Goal: Share content

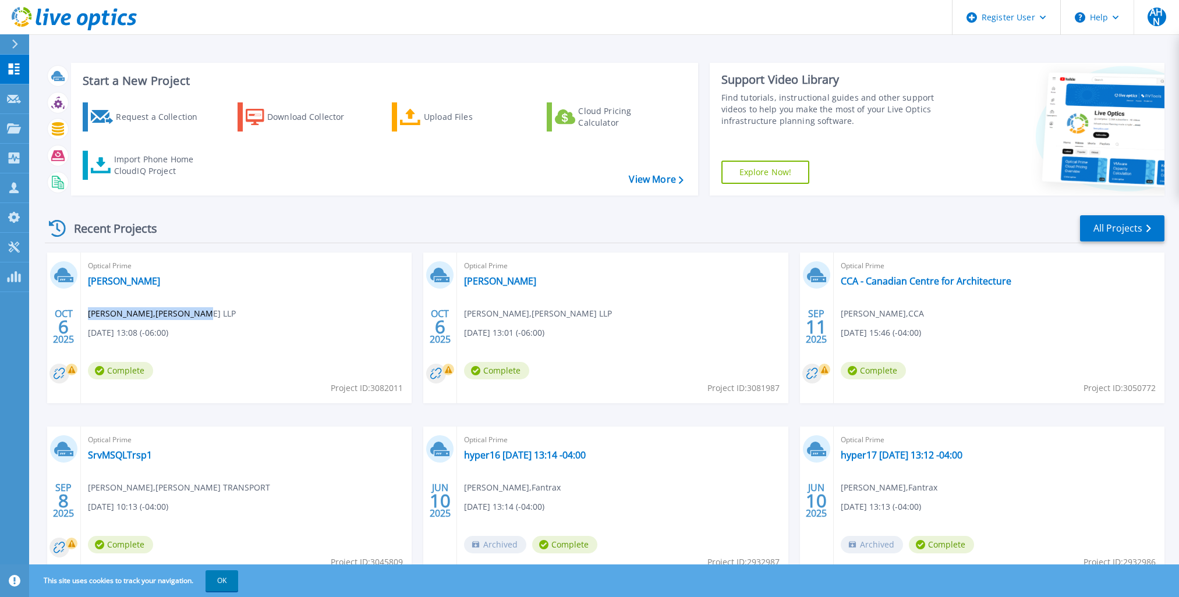
drag, startPoint x: 90, startPoint y: 319, endPoint x: 194, endPoint y: 319, distance: 104.8
click at [194, 319] on span "Brad Esopenko , OGILVIE LLP" at bounding box center [162, 313] width 148 height 13
drag, startPoint x: 194, startPoint y: 319, endPoint x: 87, endPoint y: 287, distance: 112.2
click at [87, 287] on div "Optical Prime Ogilvie Brad Esopenko , OGILVIE LLP 10/06/2025, 13:08 (-06:00) Co…" at bounding box center [246, 328] width 331 height 151
copy link "[PERSON_NAME]"
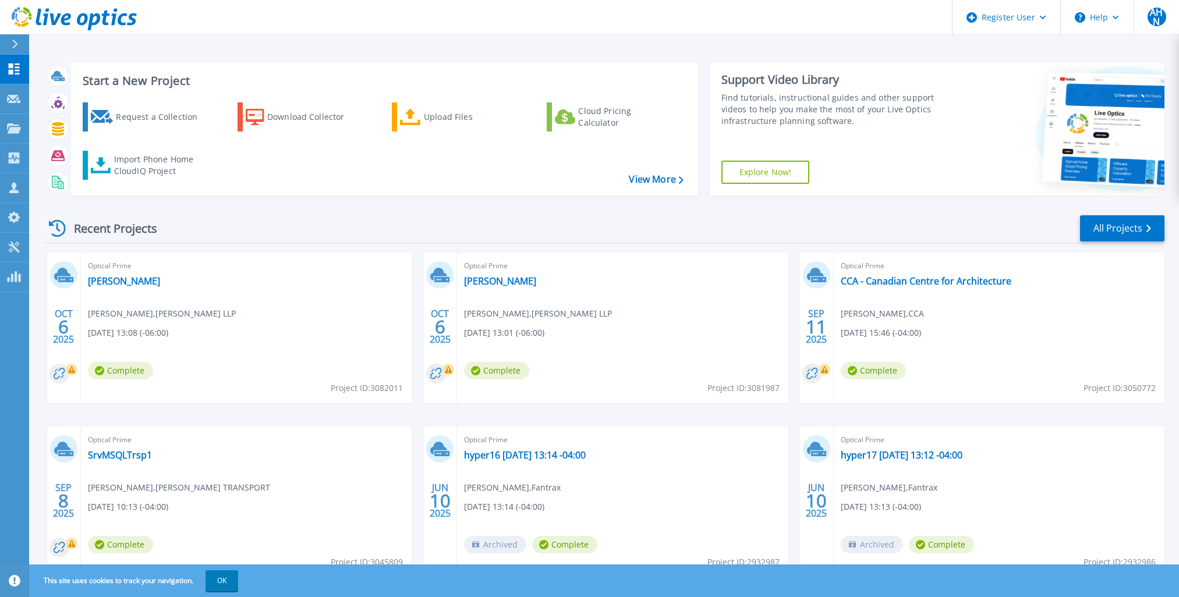
click at [666, 302] on div "Optical Prime Ogilvie Brad Esopenko , OGILVIE LLP 10/06/2025, 13:01 (-06:00) Co…" at bounding box center [622, 328] width 331 height 151
click at [670, 307] on div "Optical Prime Ogilvie Brad Esopenko , OGILVIE LLP 10/06/2025, 13:01 (-06:00) Co…" at bounding box center [622, 328] width 331 height 151
click at [487, 281] on link "[PERSON_NAME]" at bounding box center [500, 281] width 72 height 12
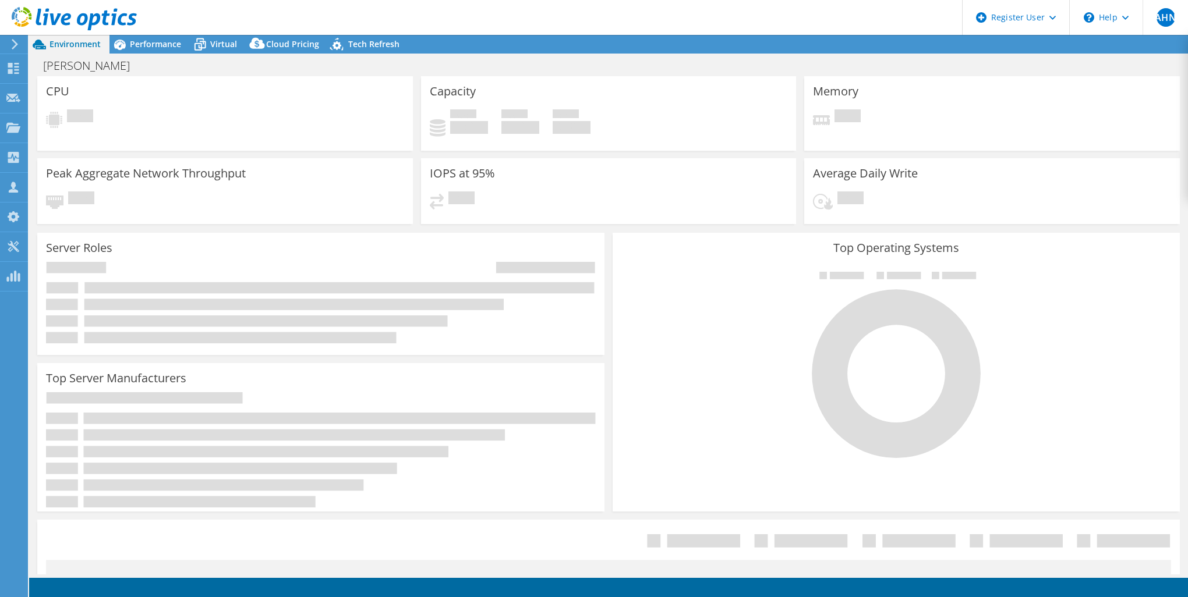
select select "USD"
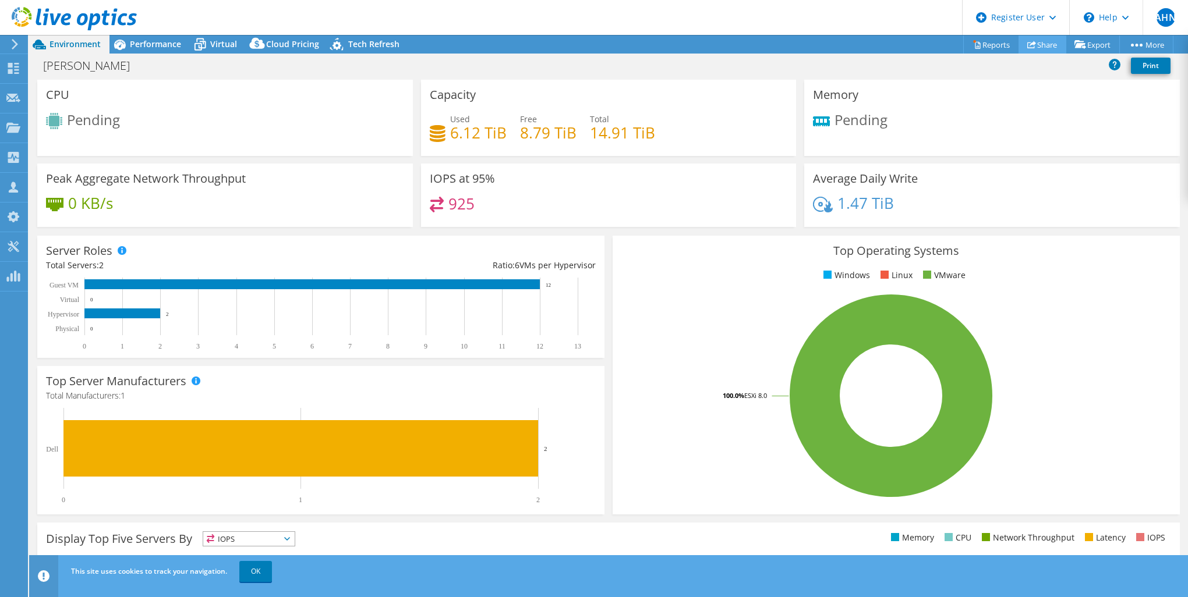
click at [1040, 47] on link "Share" at bounding box center [1042, 45] width 48 height 18
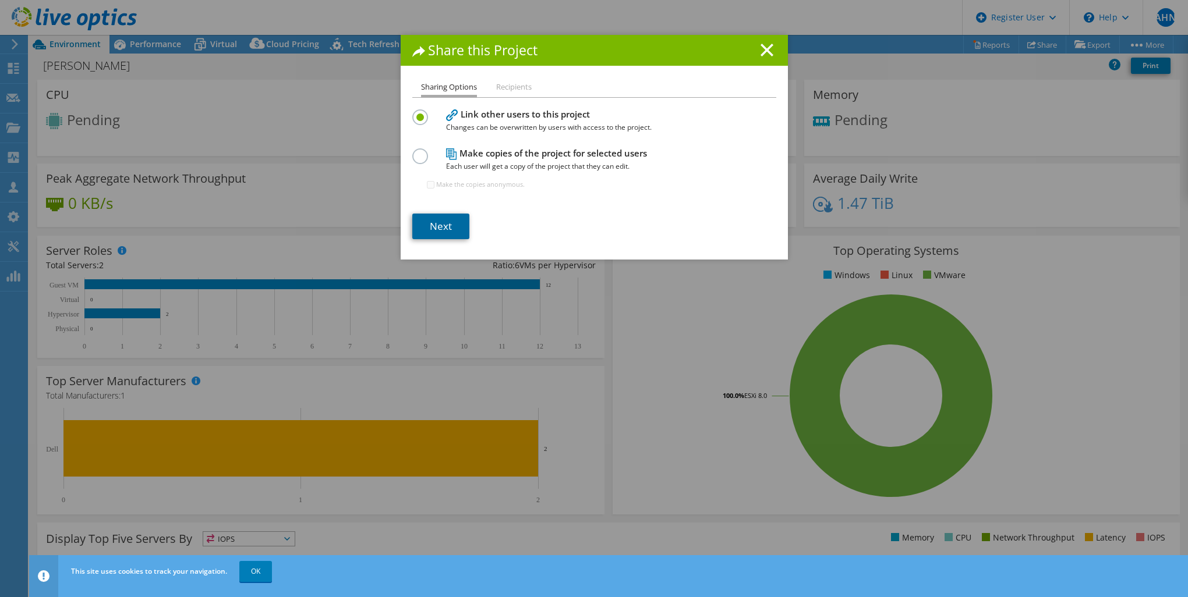
click at [440, 229] on link "Next" at bounding box center [440, 227] width 57 height 26
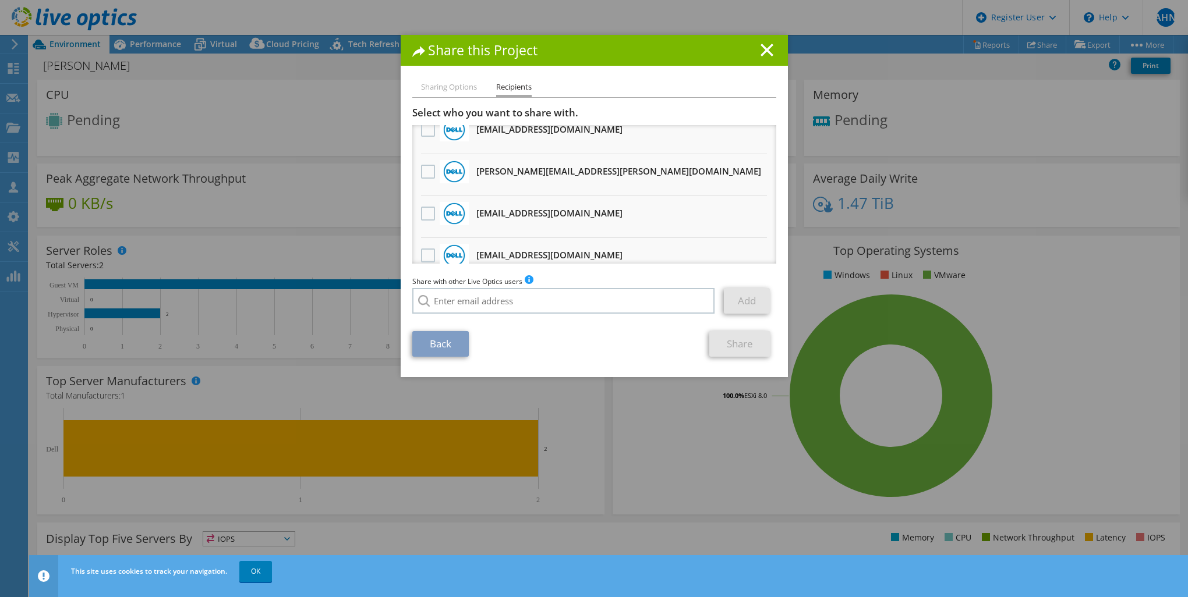
scroll to position [113, 0]
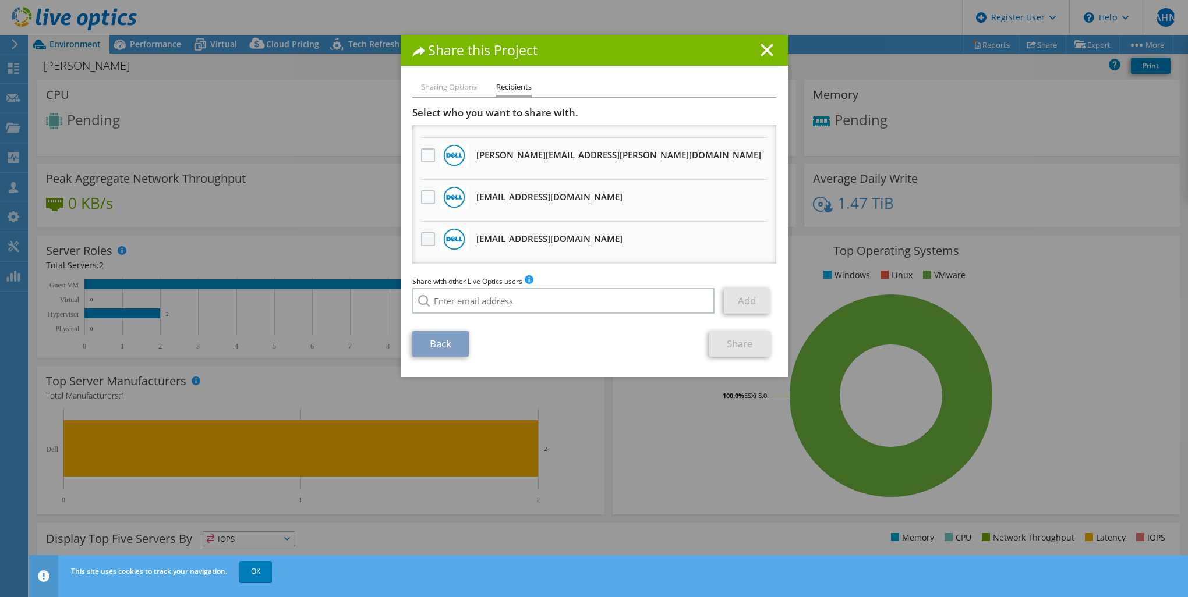
click at [421, 245] on label at bounding box center [429, 239] width 17 height 14
click at [0, 0] on input "checkbox" at bounding box center [0, 0] width 0 height 0
click at [736, 349] on link "Share" at bounding box center [739, 344] width 61 height 26
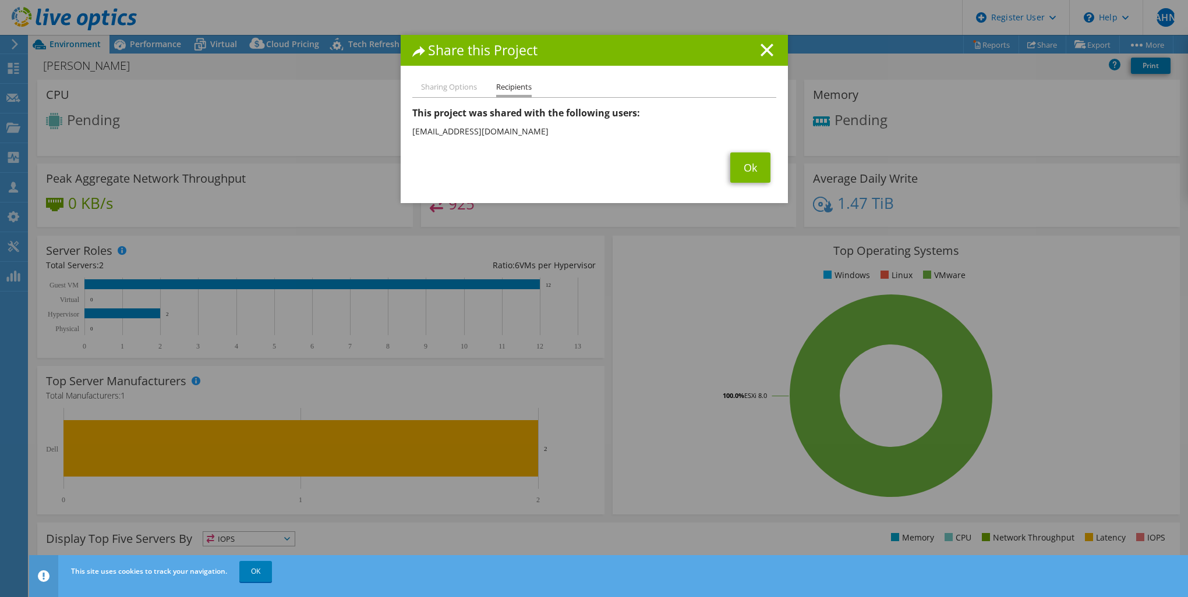
click at [177, 101] on div "Share this Project Sharing Options Recipients Link other users to this project …" at bounding box center [594, 299] width 1188 height 528
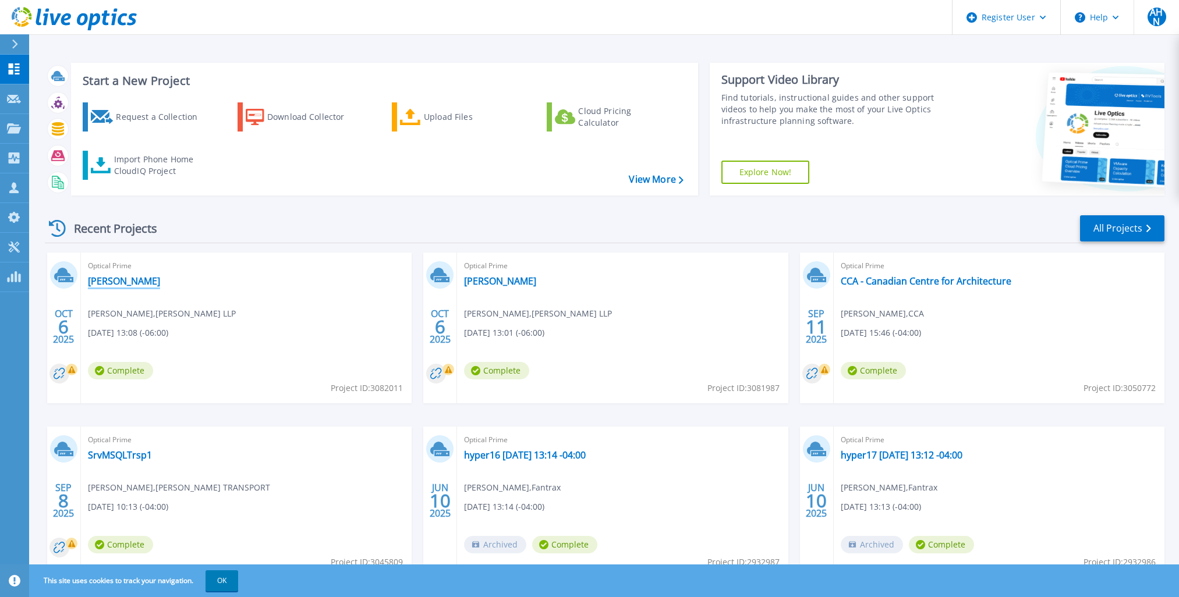
click at [102, 284] on link "[PERSON_NAME]" at bounding box center [124, 281] width 72 height 12
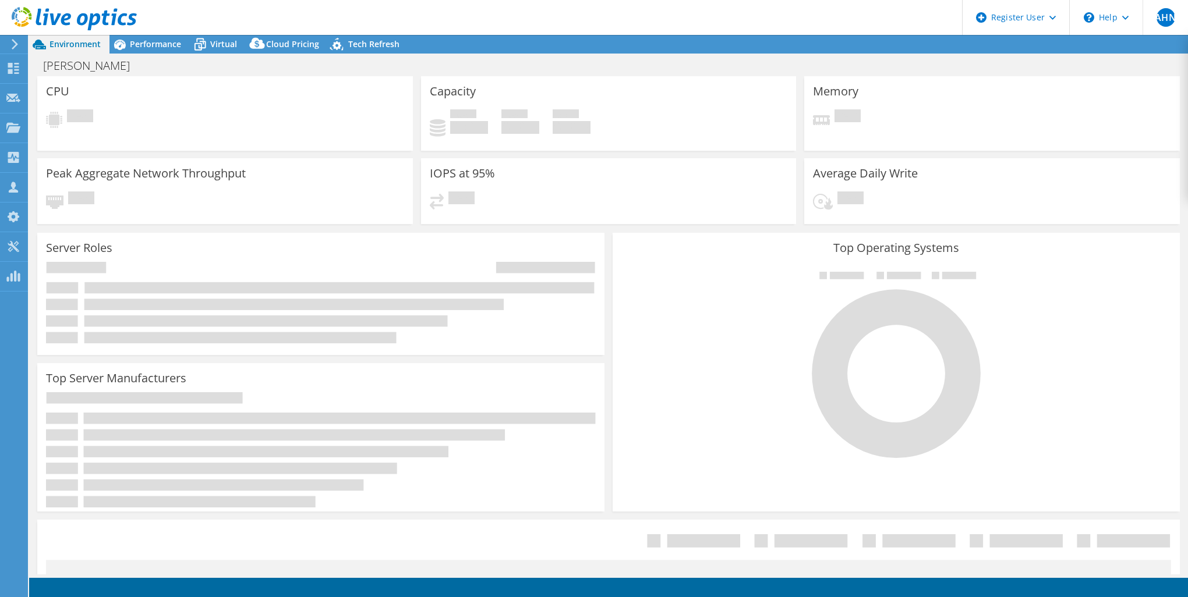
select select "USD"
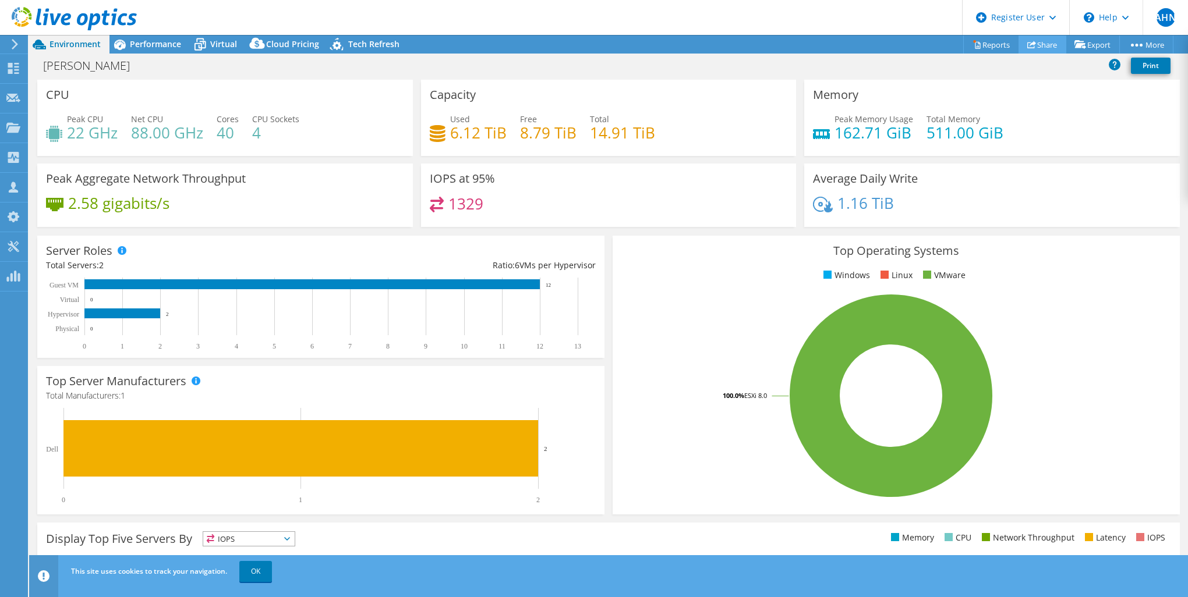
click at [1028, 49] on icon at bounding box center [1031, 44] width 9 height 9
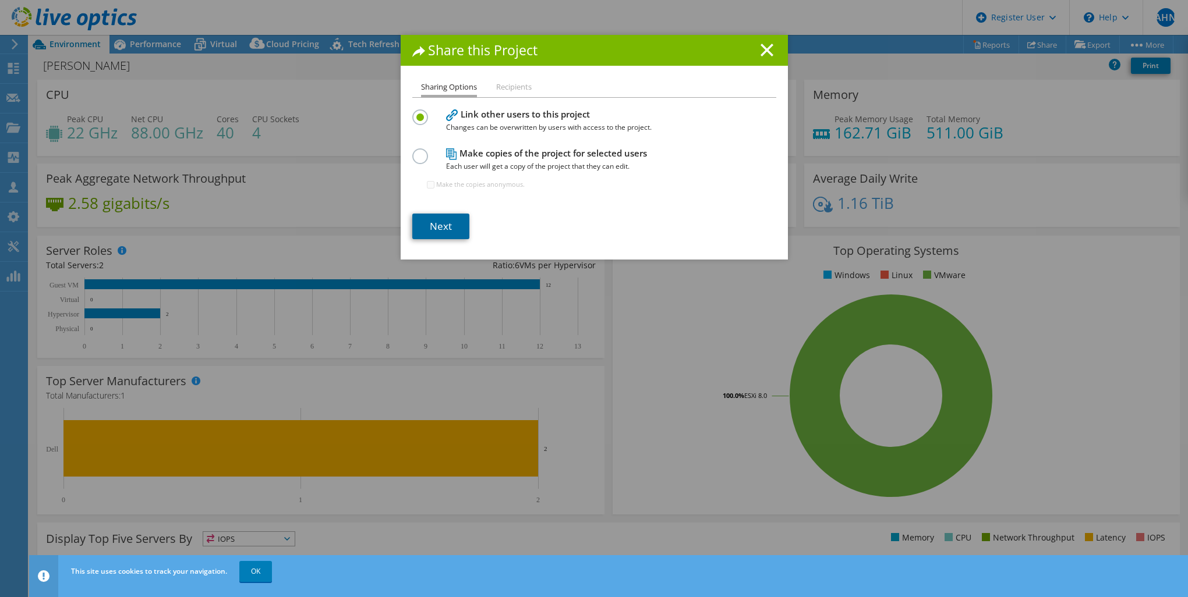
click at [438, 231] on link "Next" at bounding box center [440, 227] width 57 height 26
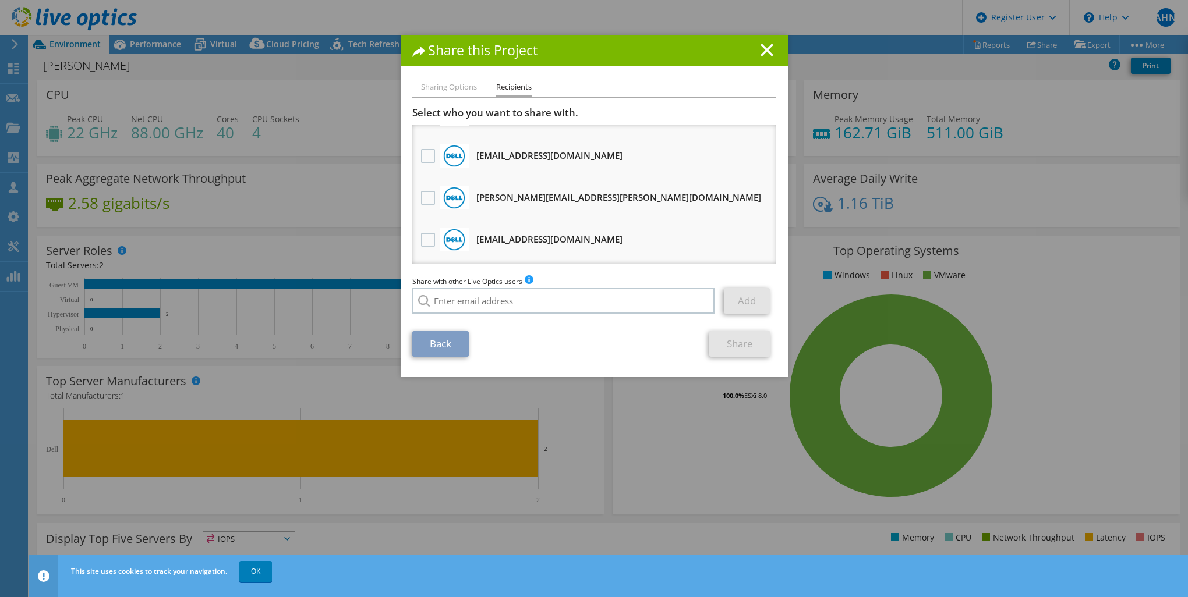
scroll to position [113, 0]
click at [421, 157] on label at bounding box center [429, 155] width 17 height 14
click at [0, 0] on input "checkbox" at bounding box center [0, 0] width 0 height 0
click at [741, 340] on link "Share" at bounding box center [739, 344] width 61 height 26
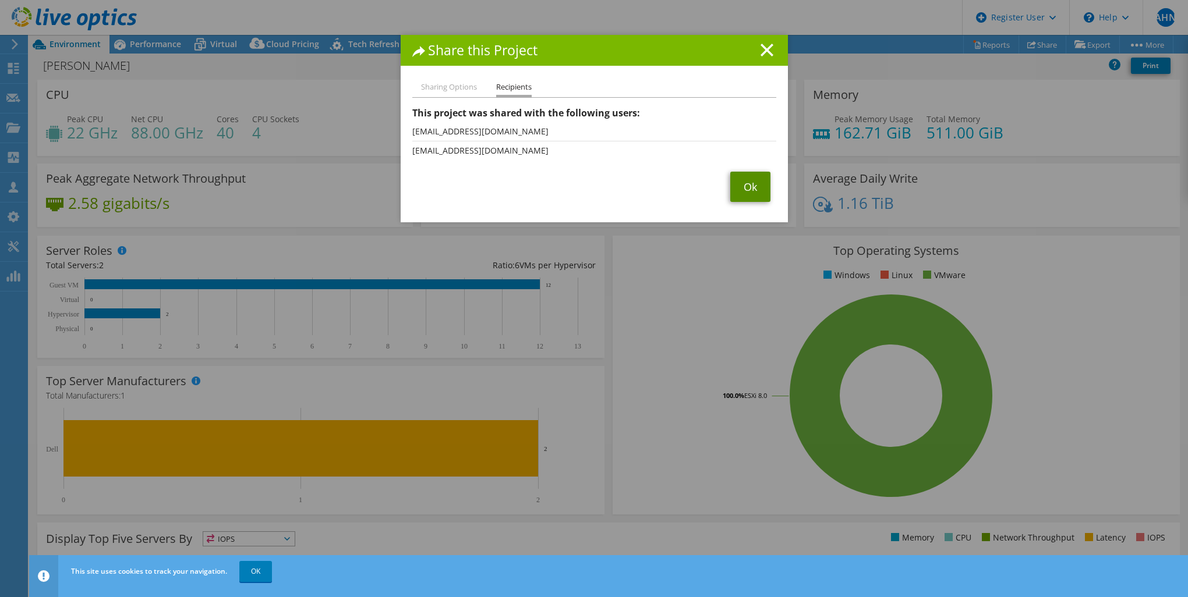
click at [734, 198] on link "Ok" at bounding box center [750, 187] width 40 height 30
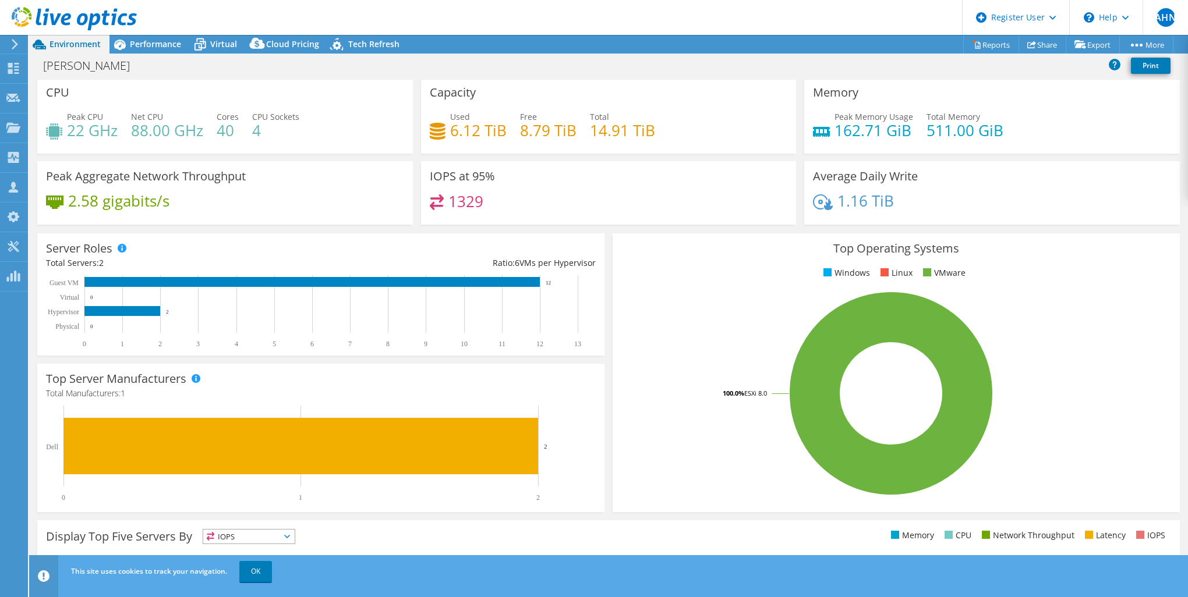
scroll to position [0, 0]
